Goal: Feedback & Contribution: Leave review/rating

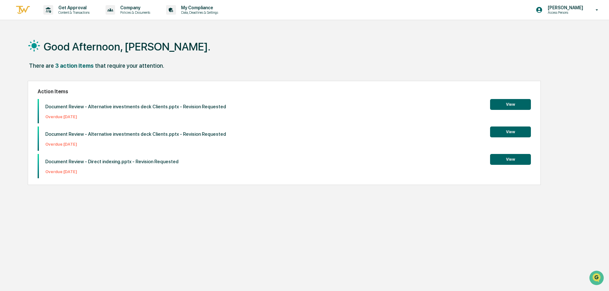
click at [515, 163] on button "View" at bounding box center [510, 159] width 41 height 11
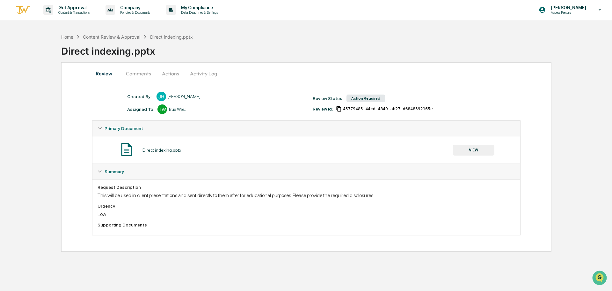
click at [467, 151] on button "VIEW" at bounding box center [473, 149] width 41 height 11
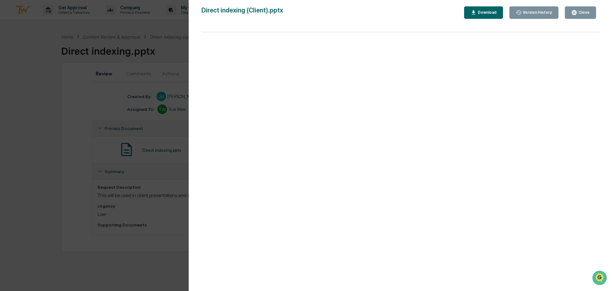
click at [585, 13] on div "Close" at bounding box center [584, 12] width 12 height 4
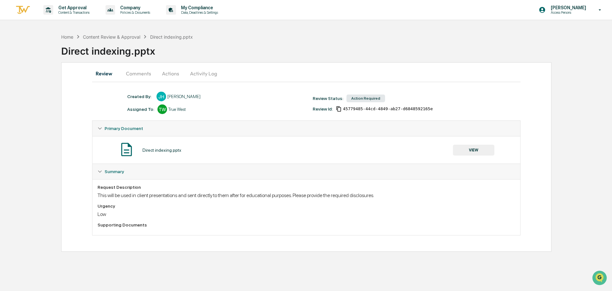
click at [133, 77] on button "Comments" at bounding box center [138, 73] width 35 height 15
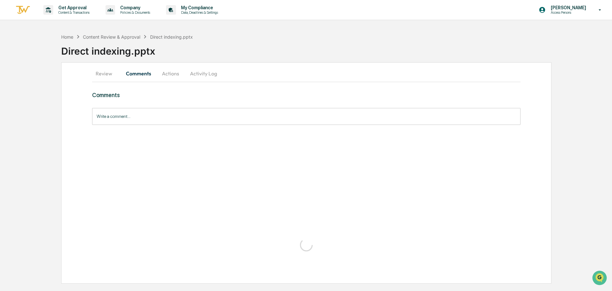
click at [170, 75] on button "Actions" at bounding box center [170, 73] width 29 height 15
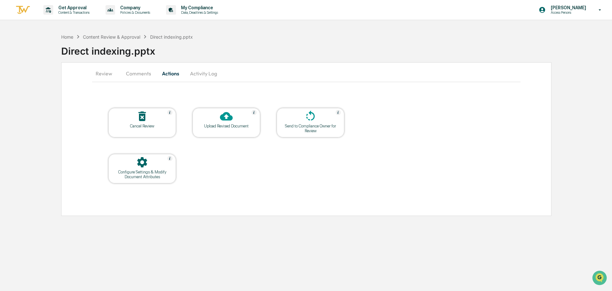
click at [196, 72] on button "Activity Log" at bounding box center [203, 73] width 37 height 15
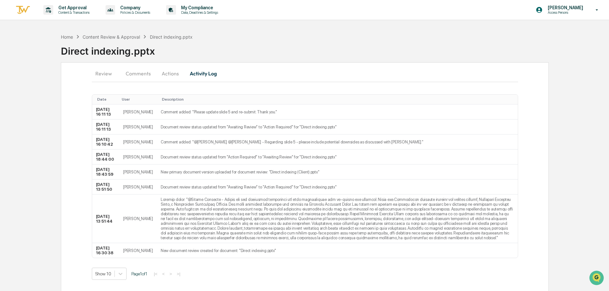
click at [168, 71] on button "Actions" at bounding box center [170, 73] width 29 height 15
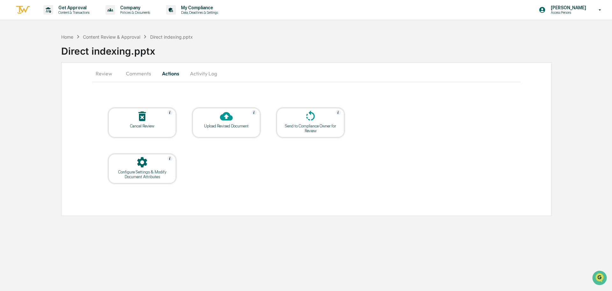
click at [219, 121] on div at bounding box center [227, 117] width 64 height 14
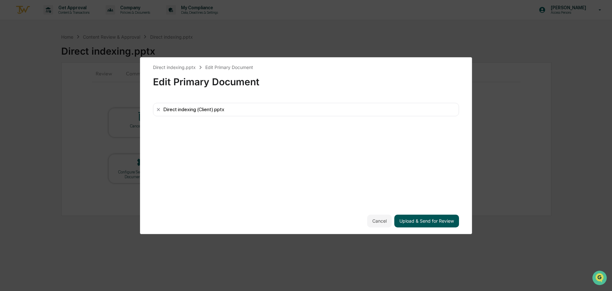
click at [444, 221] on button "Upload & Send for Review" at bounding box center [426, 220] width 65 height 13
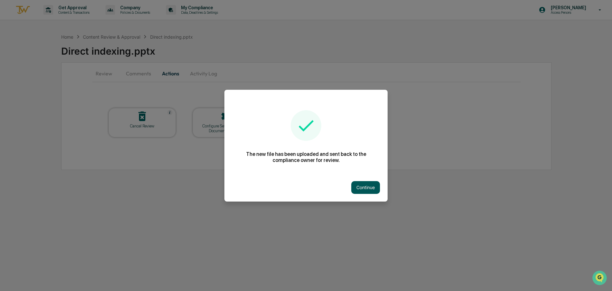
click at [370, 188] on button "Continue" at bounding box center [365, 187] width 29 height 13
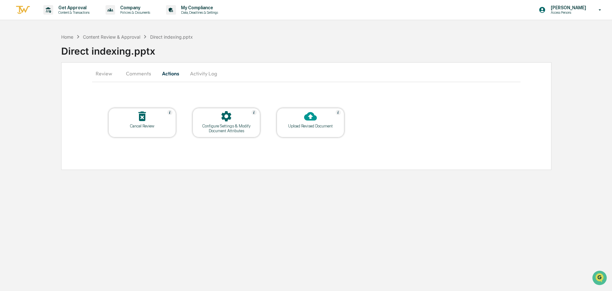
click at [103, 75] on button "Review" at bounding box center [106, 73] width 29 height 15
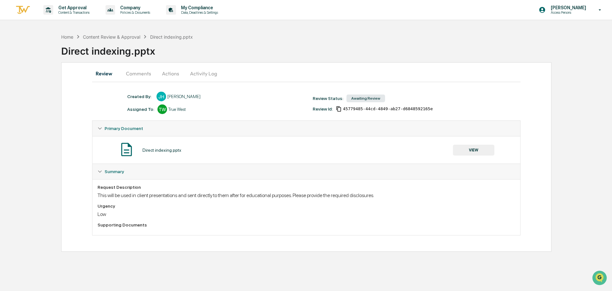
click at [158, 152] on div "Direct indexing.pptx" at bounding box center [162, 149] width 39 height 5
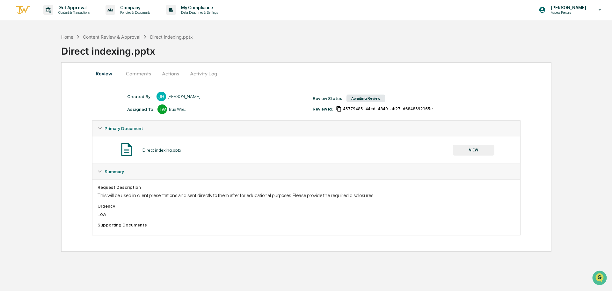
click at [146, 197] on div "This will be used in client presentations and sent directly to them after for e…" at bounding box center [307, 195] width 418 height 6
click at [465, 146] on button "VIEW" at bounding box center [473, 149] width 41 height 11
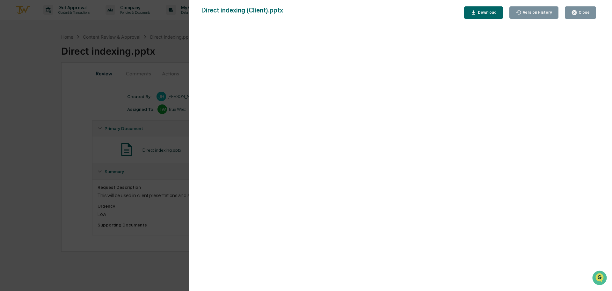
click at [575, 9] on button "Close" at bounding box center [580, 12] width 31 height 12
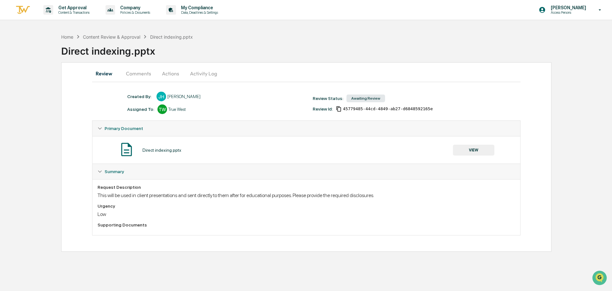
click at [482, 144] on button "VIEW" at bounding box center [473, 149] width 41 height 11
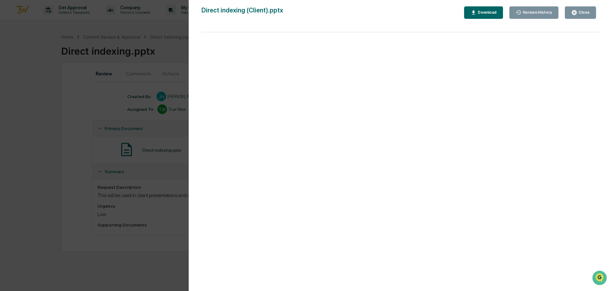
click at [579, 10] on div "Close" at bounding box center [580, 13] width 18 height 6
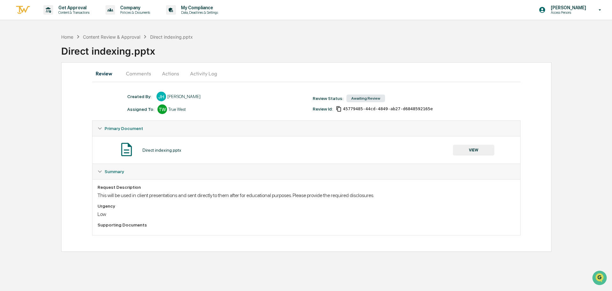
click at [140, 77] on button "Comments" at bounding box center [138, 73] width 35 height 15
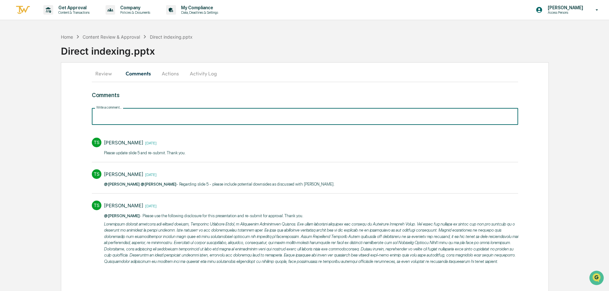
click at [143, 121] on input "Write a comment..." at bounding box center [305, 116] width 426 height 17
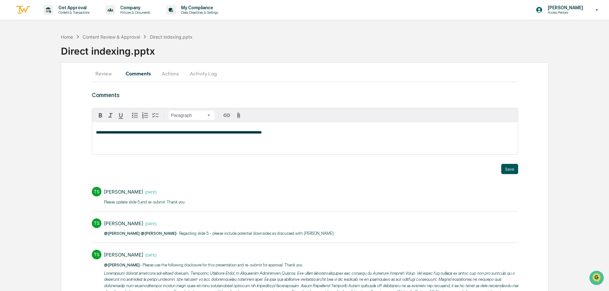
click at [514, 172] on button "Save" at bounding box center [509, 169] width 17 height 10
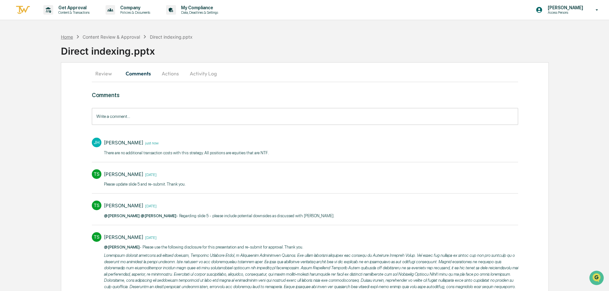
click at [68, 38] on div "Home" at bounding box center [67, 36] width 12 height 5
